Goal: Navigation & Orientation: Find specific page/section

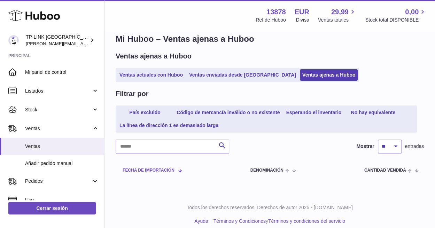
scroll to position [18, 0]
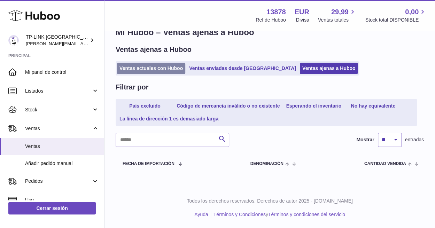
click at [150, 68] on link "Ventas actuales con Huboo" at bounding box center [151, 68] width 68 height 11
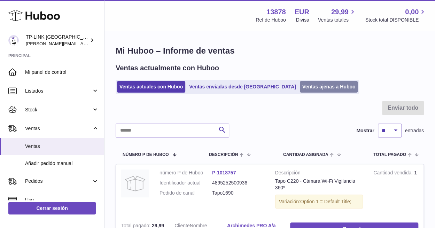
click at [300, 85] on link "Ventas ajenas a Huboo" at bounding box center [329, 86] width 58 height 11
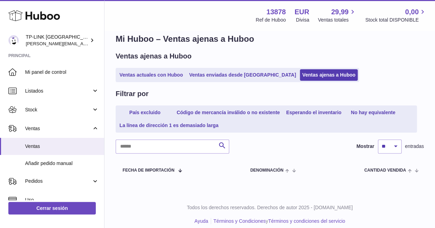
scroll to position [18, 0]
